Goal: Information Seeking & Learning: Learn about a topic

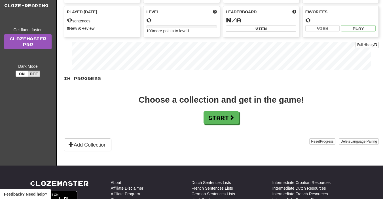
scroll to position [58, 0]
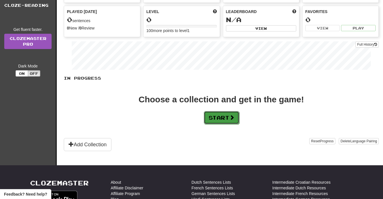
click at [207, 121] on button "Start" at bounding box center [221, 117] width 35 height 13
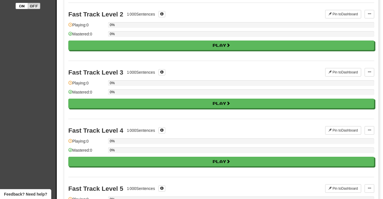
scroll to position [0, 0]
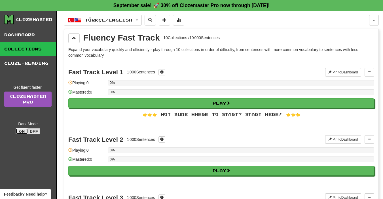
click at [23, 131] on button "On" at bounding box center [22, 131] width 12 height 6
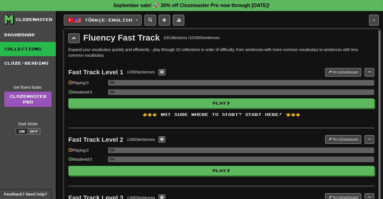
click at [86, 18] on span "Türkçe / English" at bounding box center [109, 20] width 48 height 5
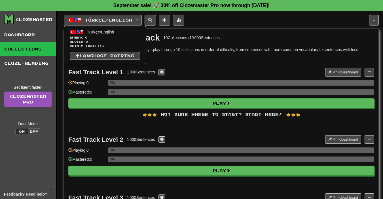
click at [162, 39] on div "Fluency Fast Track 10 Collections / 10 000 Sentences" at bounding box center [151, 37] width 137 height 9
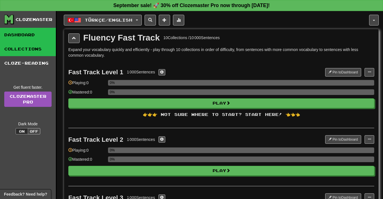
click at [20, 33] on link "Dashboard" at bounding box center [28, 35] width 56 height 14
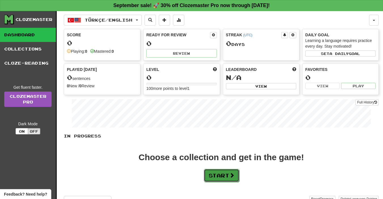
click at [220, 171] on button "Start" at bounding box center [221, 175] width 35 height 13
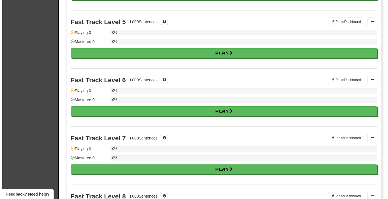
scroll to position [291, 0]
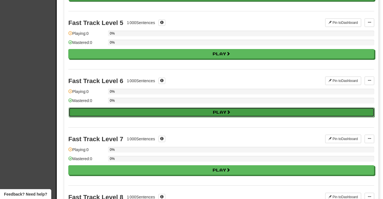
click at [218, 115] on button "Play" at bounding box center [222, 113] width 306 height 10
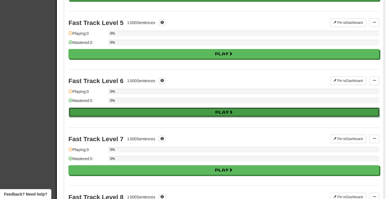
select select "**"
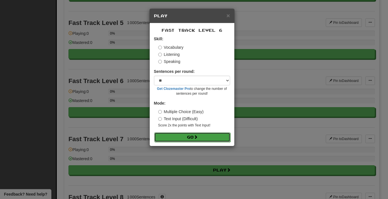
click at [202, 135] on button "Go" at bounding box center [192, 138] width 76 height 10
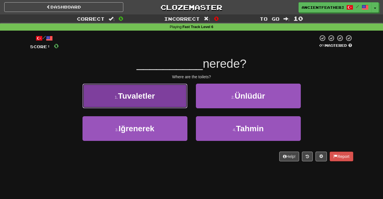
click at [155, 101] on button "1 . Tuvaletler" at bounding box center [135, 96] width 105 height 25
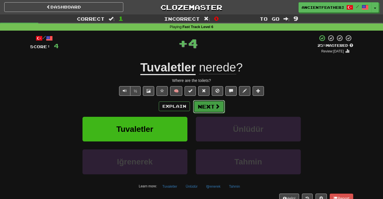
click at [208, 105] on button "Next" at bounding box center [209, 106] width 32 height 13
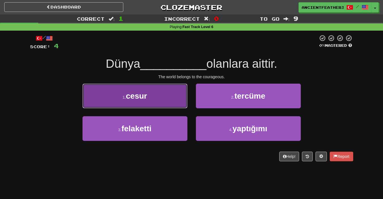
click at [155, 91] on button "1 . cesur" at bounding box center [135, 96] width 105 height 25
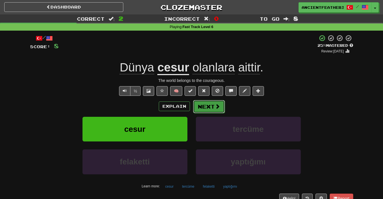
click at [203, 104] on button "Next" at bounding box center [209, 106] width 32 height 13
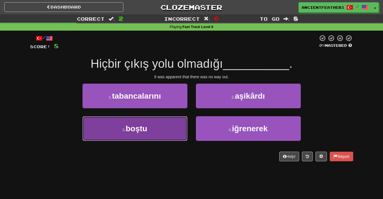
click at [168, 125] on button "3 . boştu" at bounding box center [135, 128] width 105 height 25
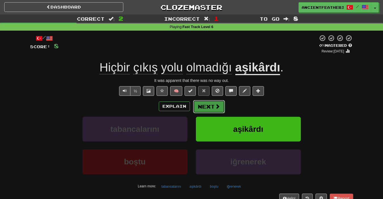
click at [214, 104] on button "Next" at bounding box center [209, 106] width 32 height 13
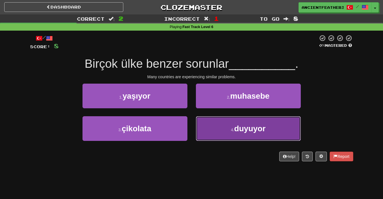
click at [229, 130] on button "4 . duyuyor" at bounding box center [248, 128] width 105 height 25
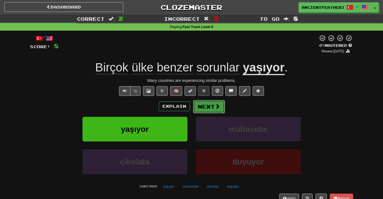
click at [215, 105] on span at bounding box center [217, 106] width 5 height 5
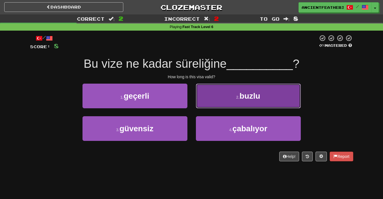
click at [283, 93] on button "2 . buzlu" at bounding box center [248, 96] width 105 height 25
